Goal: Task Accomplishment & Management: Complete application form

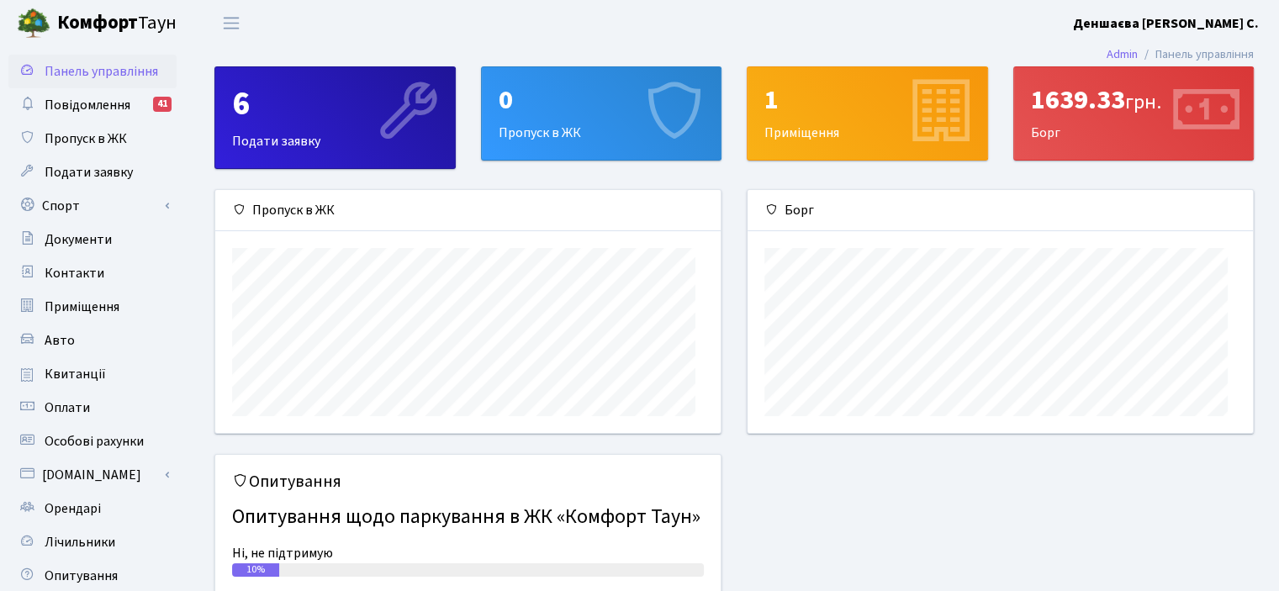
scroll to position [261, 505]
click at [100, 148] on span "Пропуск в ЖК" at bounding box center [86, 138] width 82 height 18
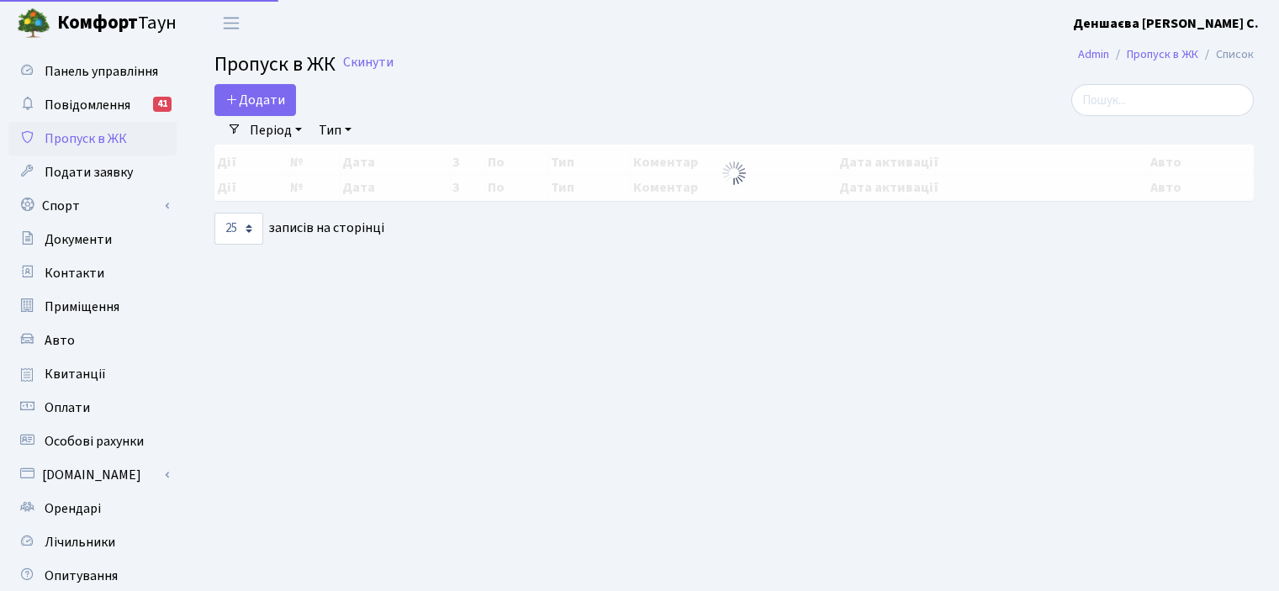
select select "25"
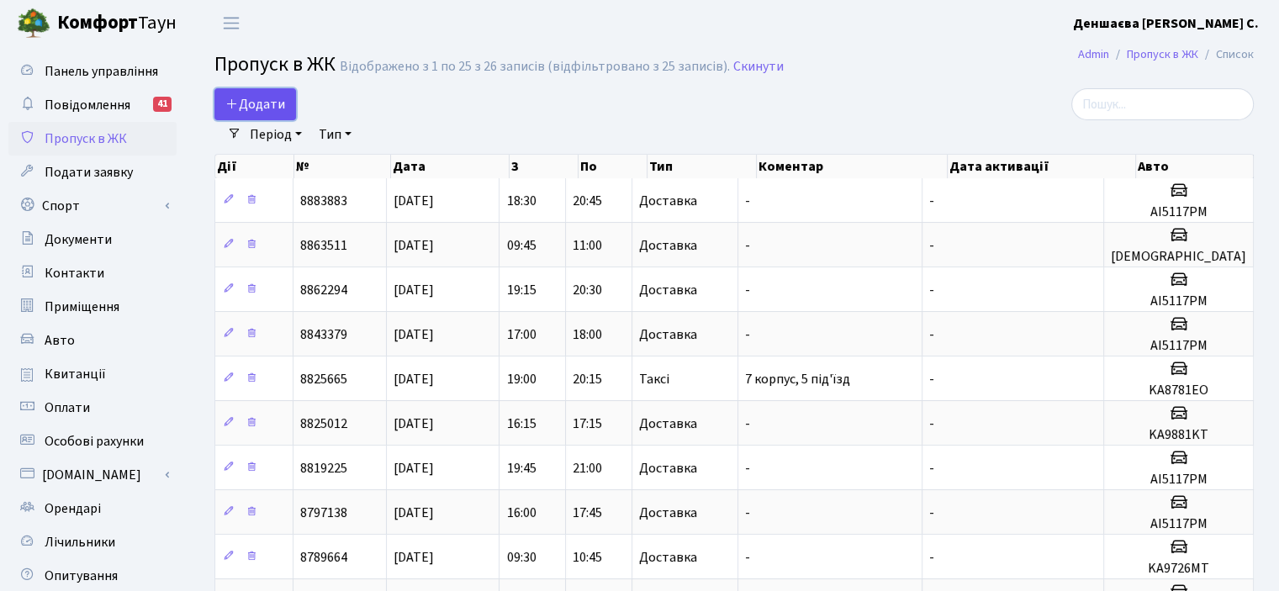
click at [239, 110] on icon at bounding box center [231, 103] width 13 height 13
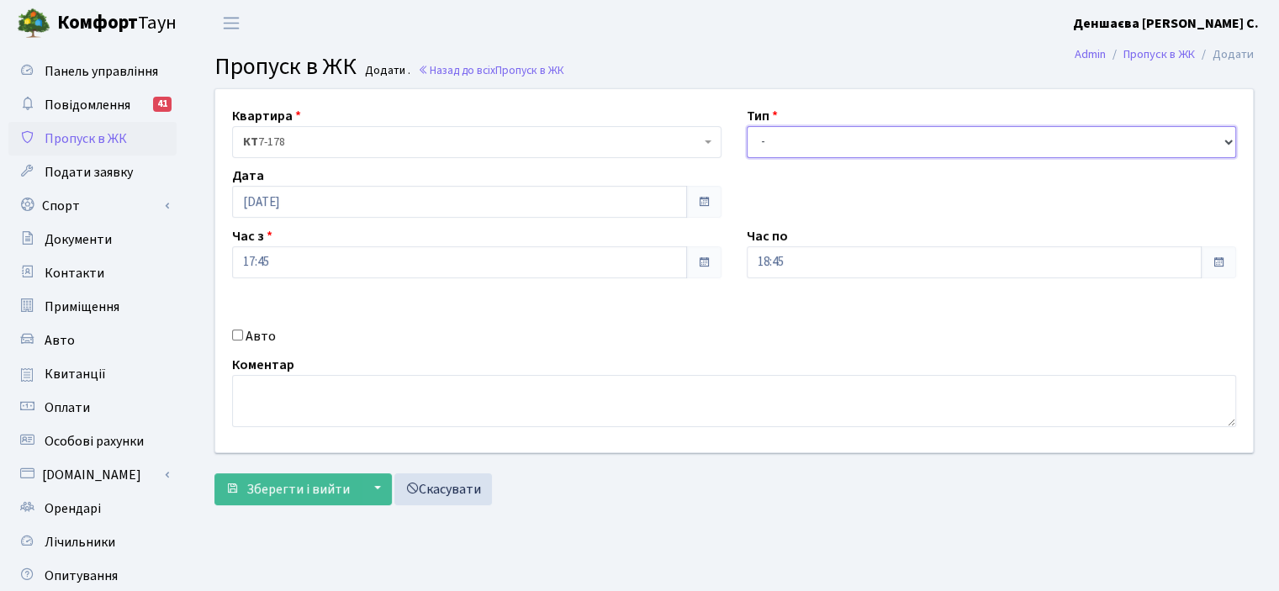
click at [1221, 158] on select "- Доставка Таксі Гості Сервіс" at bounding box center [991, 142] width 489 height 32
select select "1"
click at [747, 145] on select "- Доставка Таксі Гості Сервіс" at bounding box center [991, 142] width 489 height 32
click at [248, 346] on div "Авто" at bounding box center [476, 336] width 515 height 20
click at [239, 341] on input "Авто" at bounding box center [237, 335] width 11 height 11
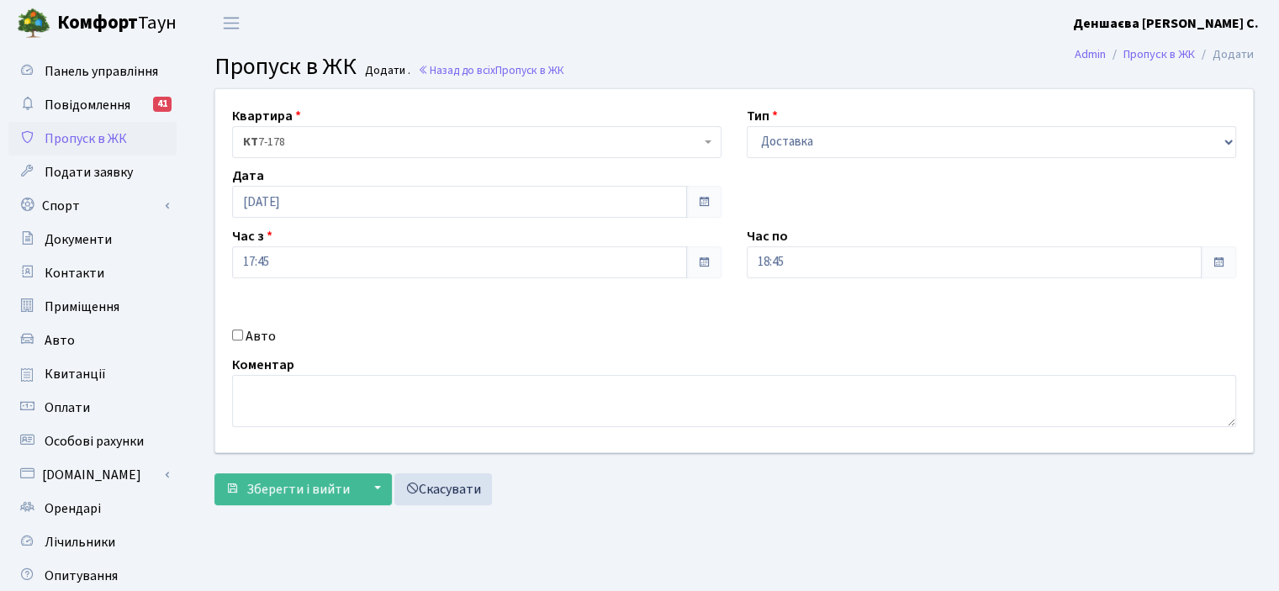
checkbox input "true"
click at [932, 338] on input "text" at bounding box center [991, 322] width 489 height 32
type input "АІ5117РМ"
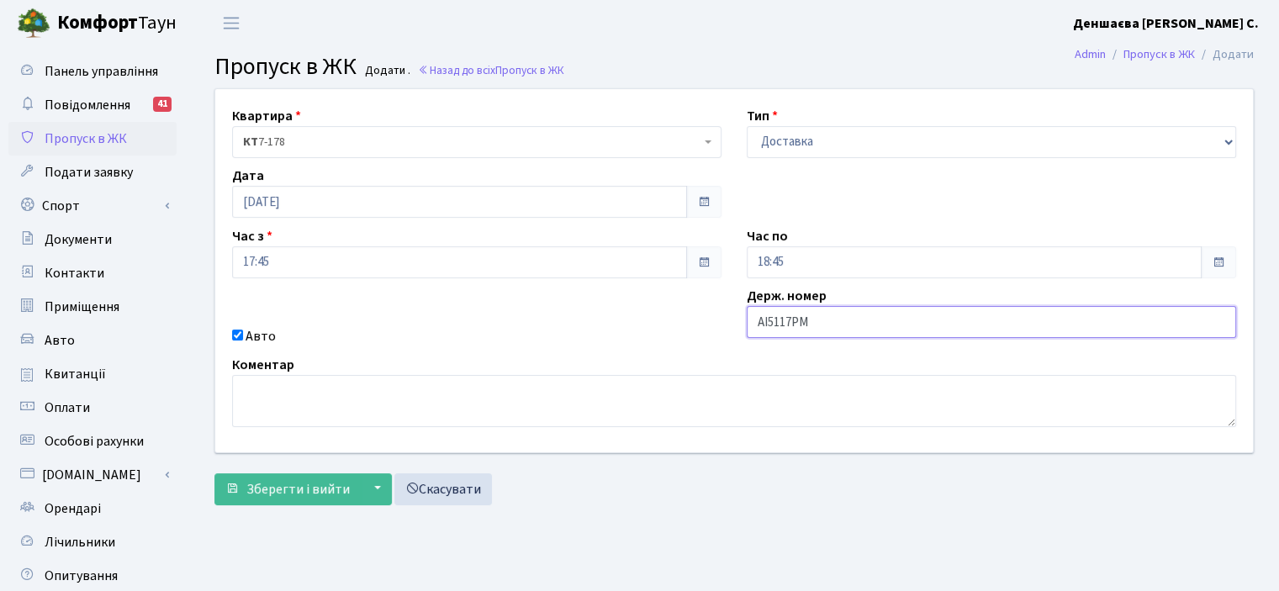
scroll to position [252, 0]
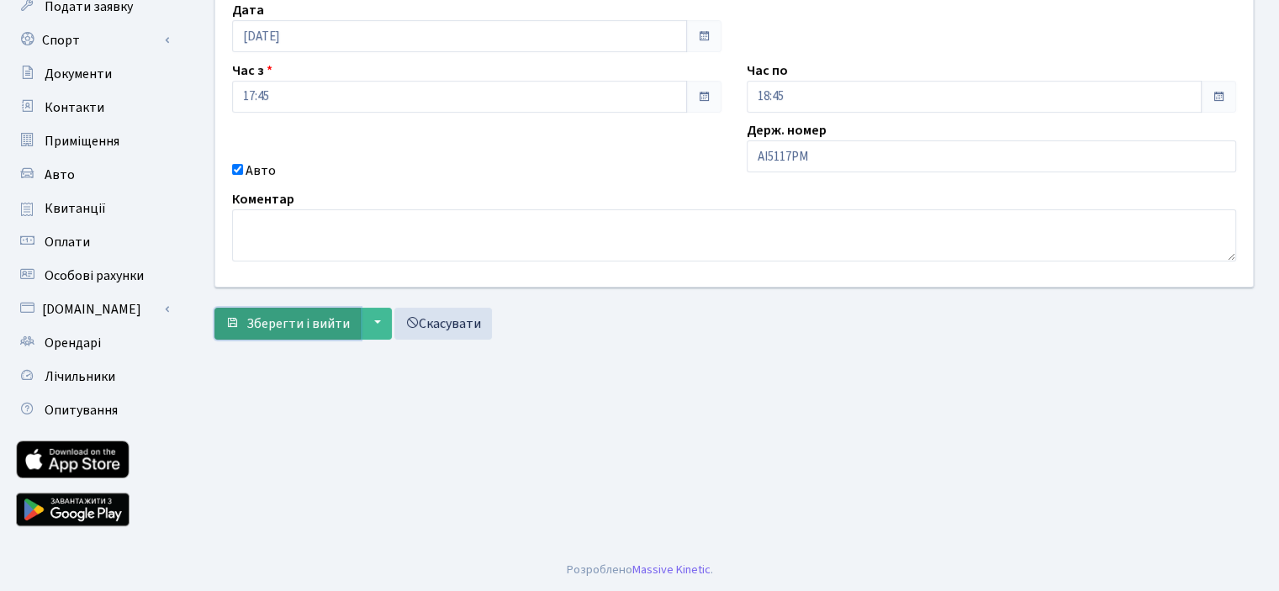
click at [272, 333] on span "Зберегти і вийти" at bounding box center [297, 323] width 103 height 18
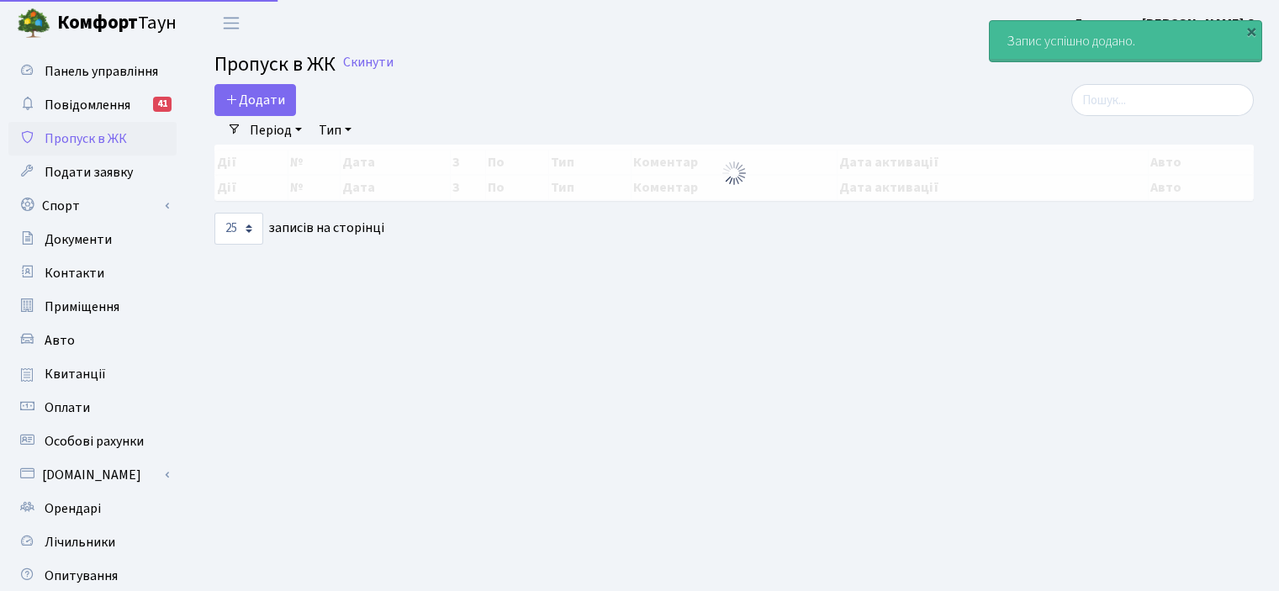
select select "25"
